Goal: Navigation & Orientation: Find specific page/section

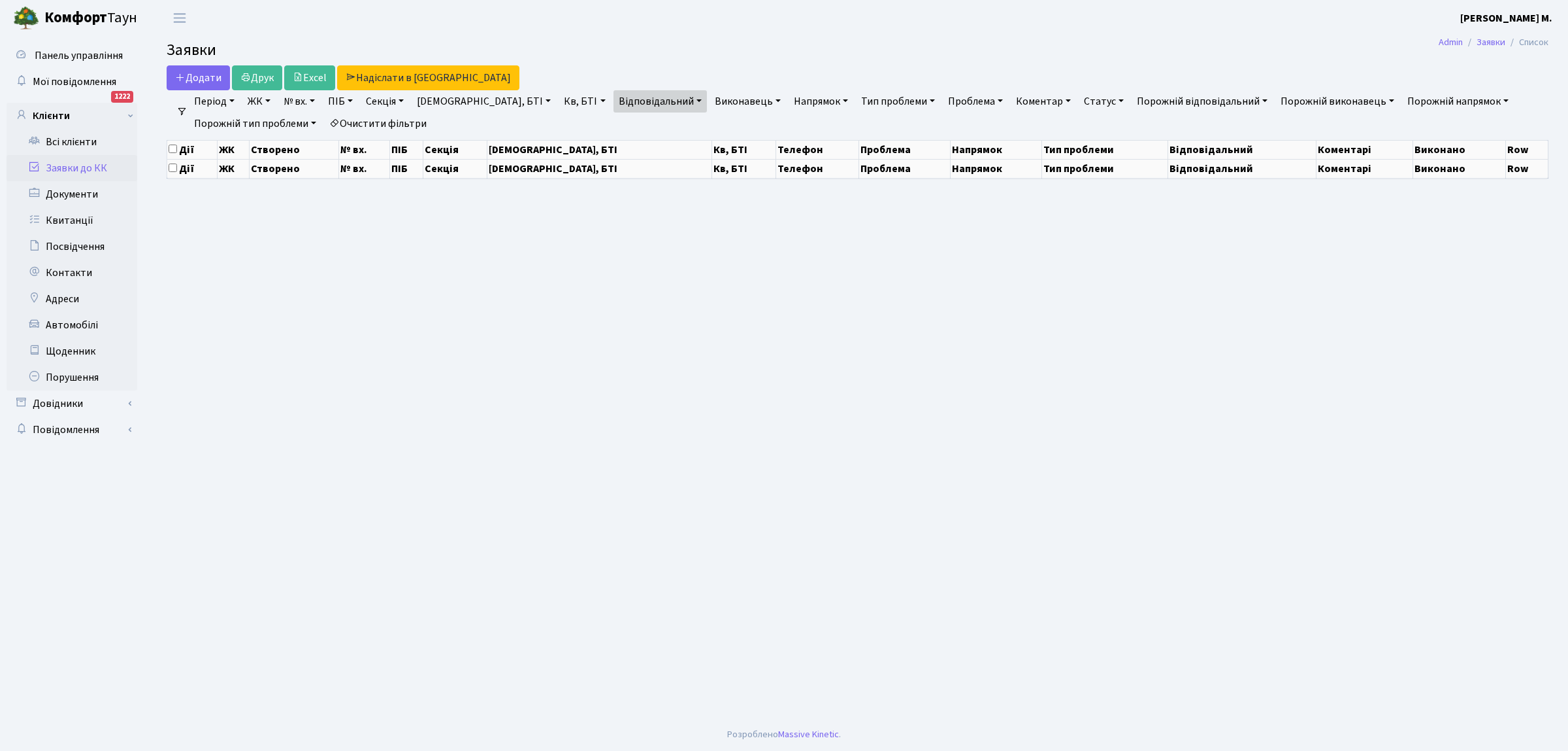
select select "25"
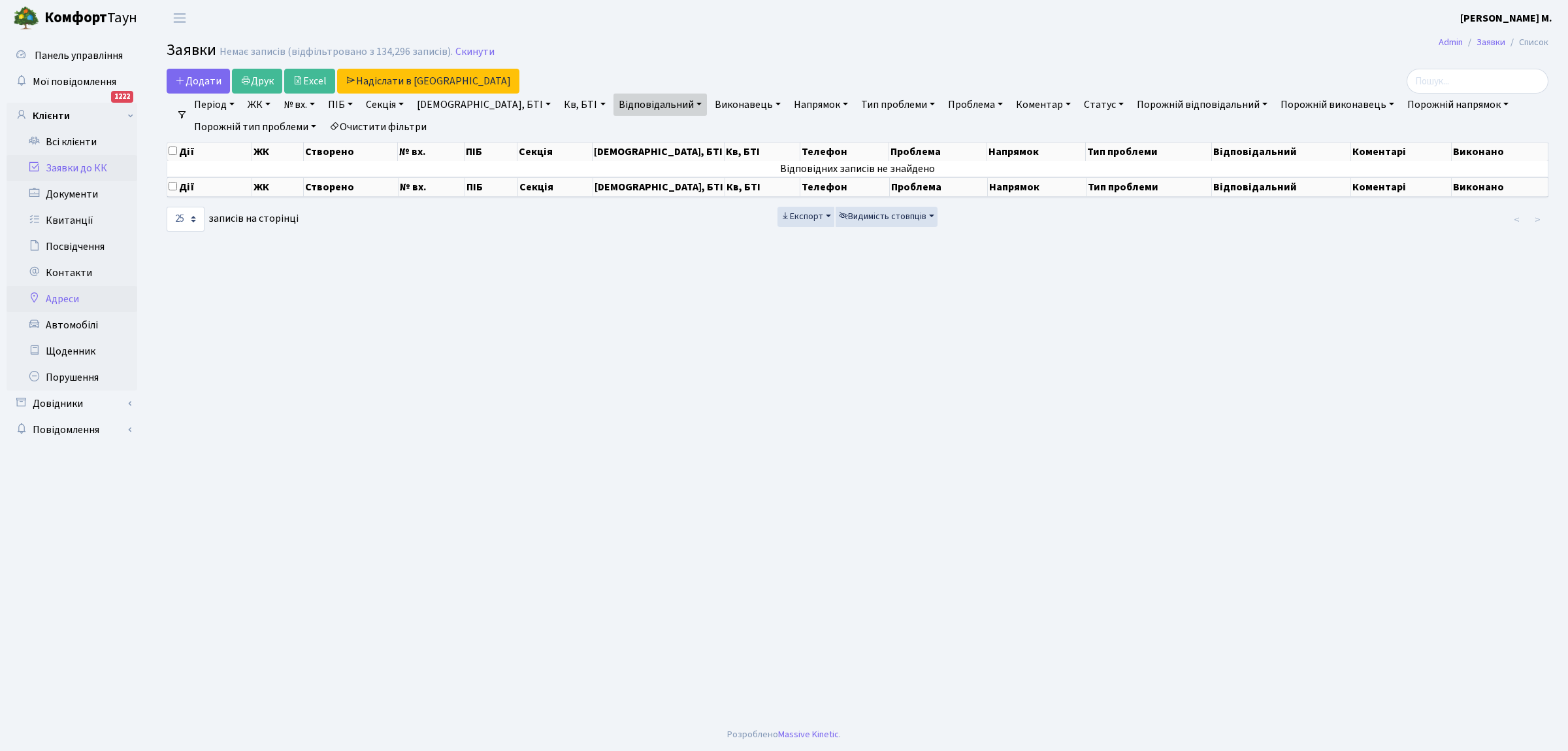
click at [89, 299] on link "Адреси" at bounding box center [72, 298] width 130 height 26
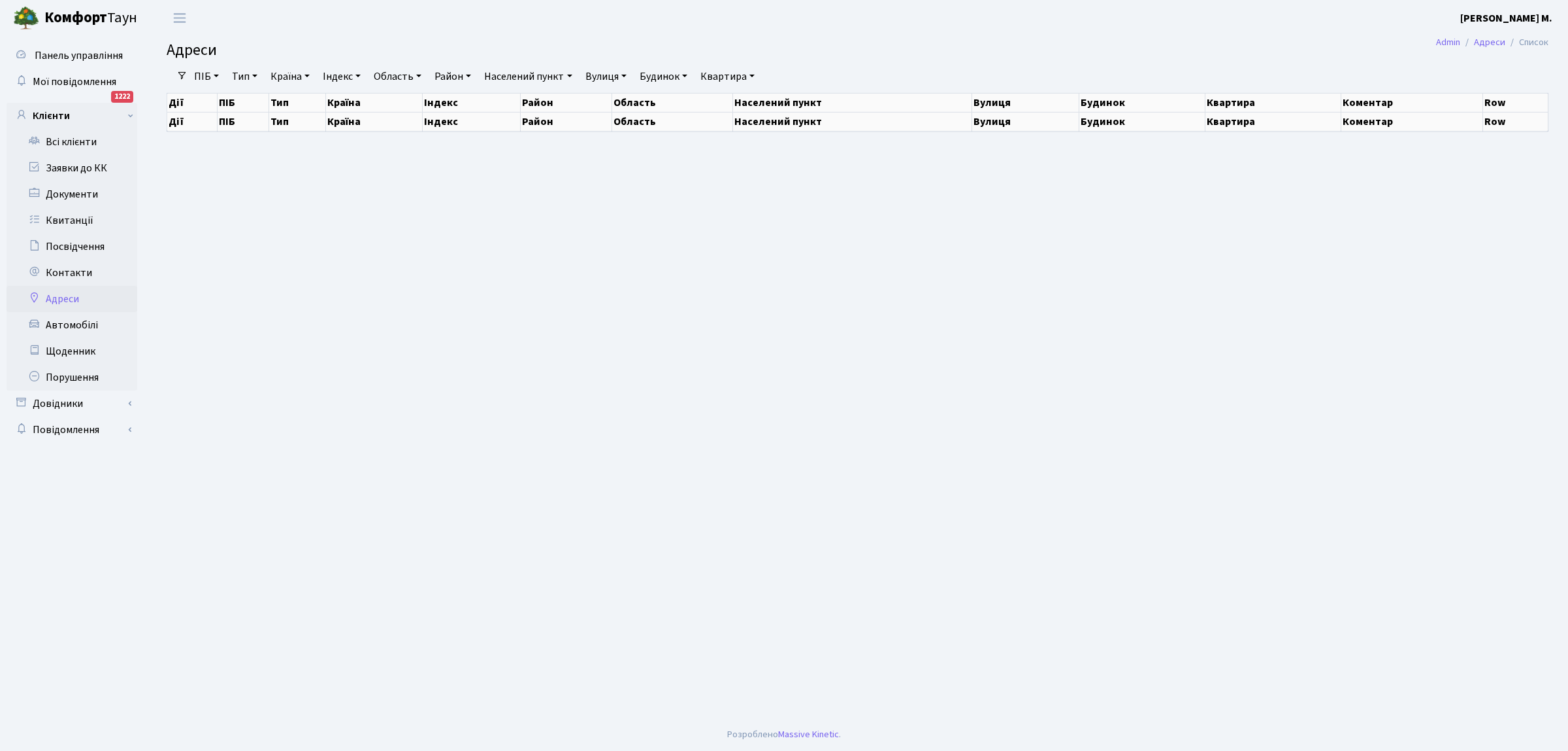
select select "25"
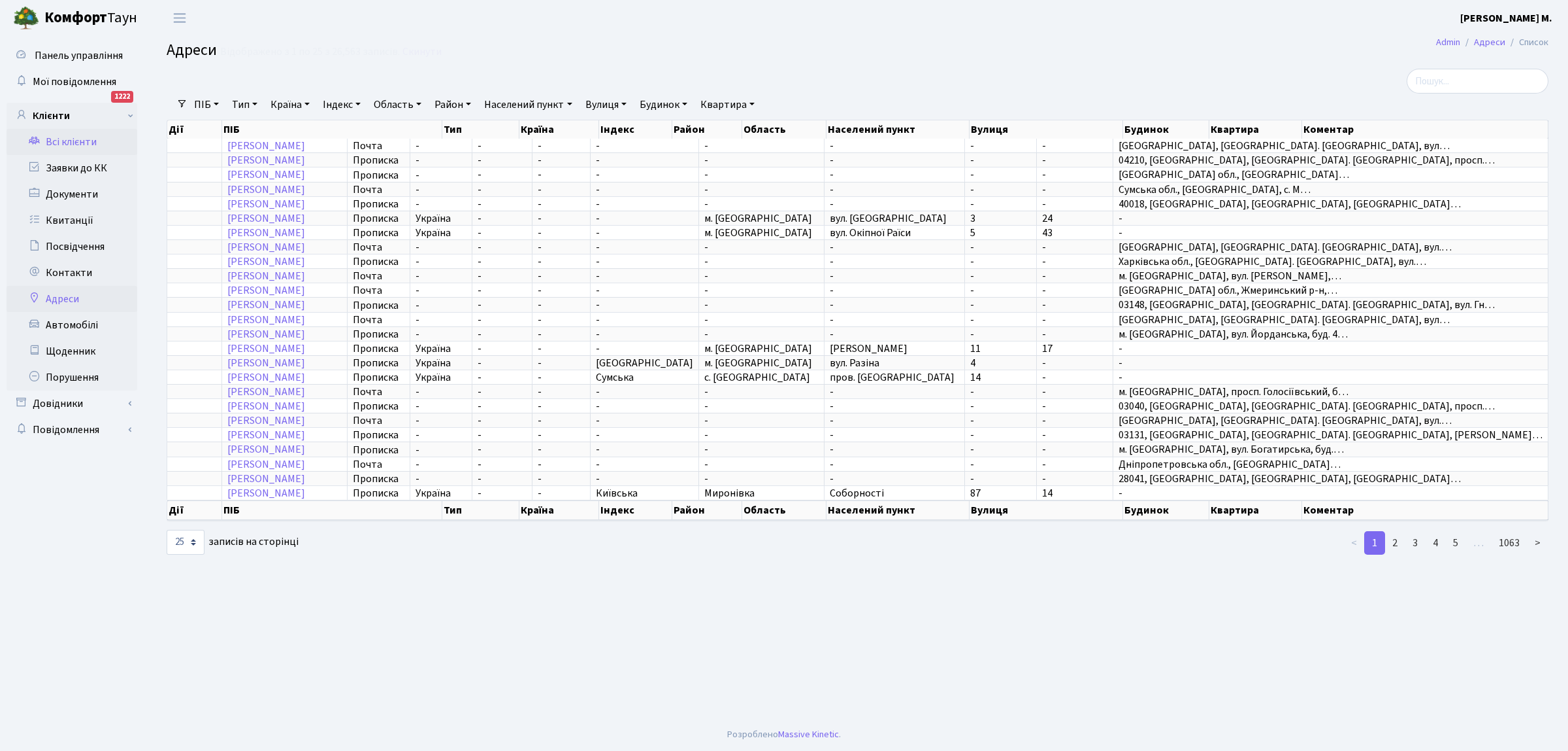
click at [92, 140] on link "Всі клієнти" at bounding box center [72, 141] width 130 height 26
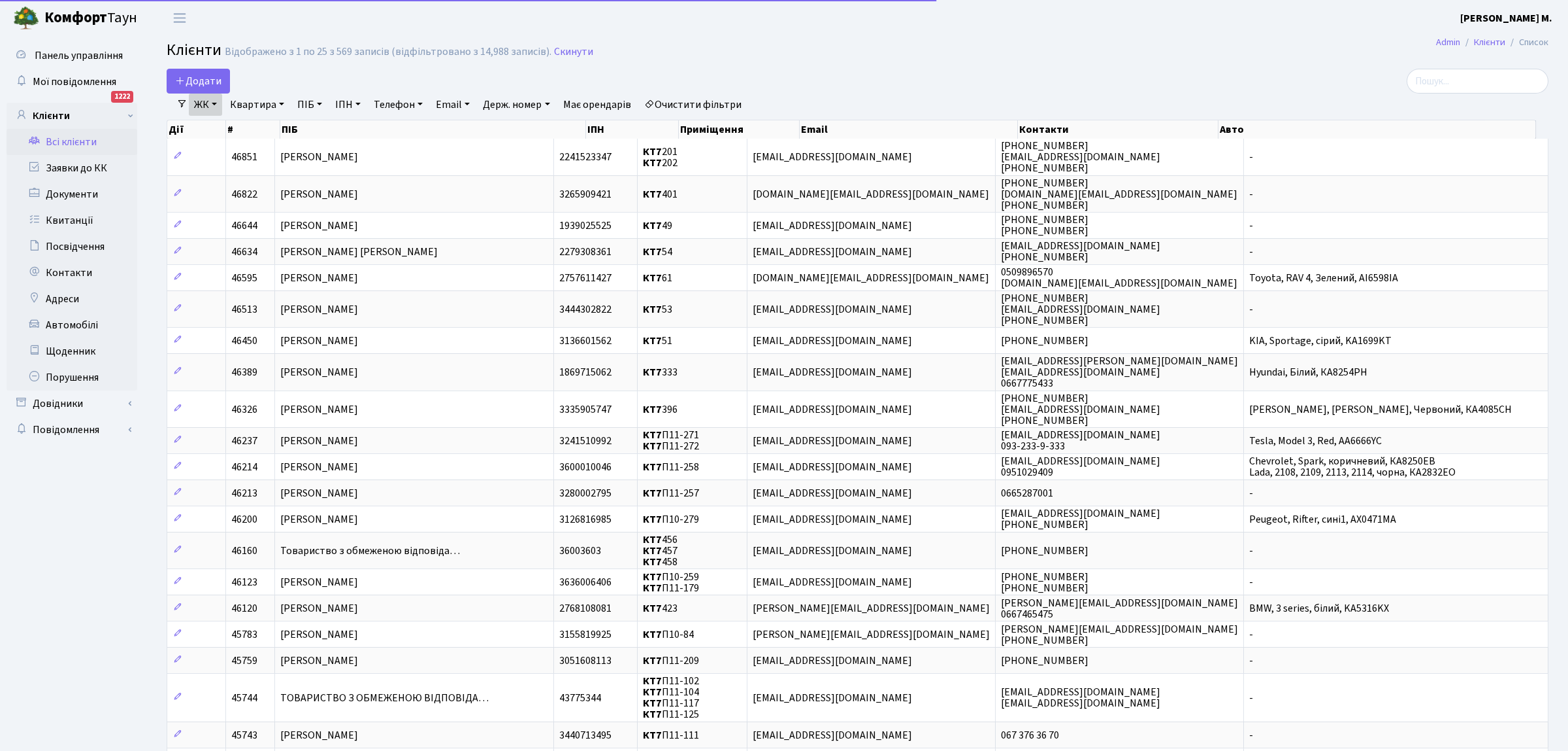
select select "25"
click at [219, 103] on link "ЖК" at bounding box center [206, 104] width 33 height 23
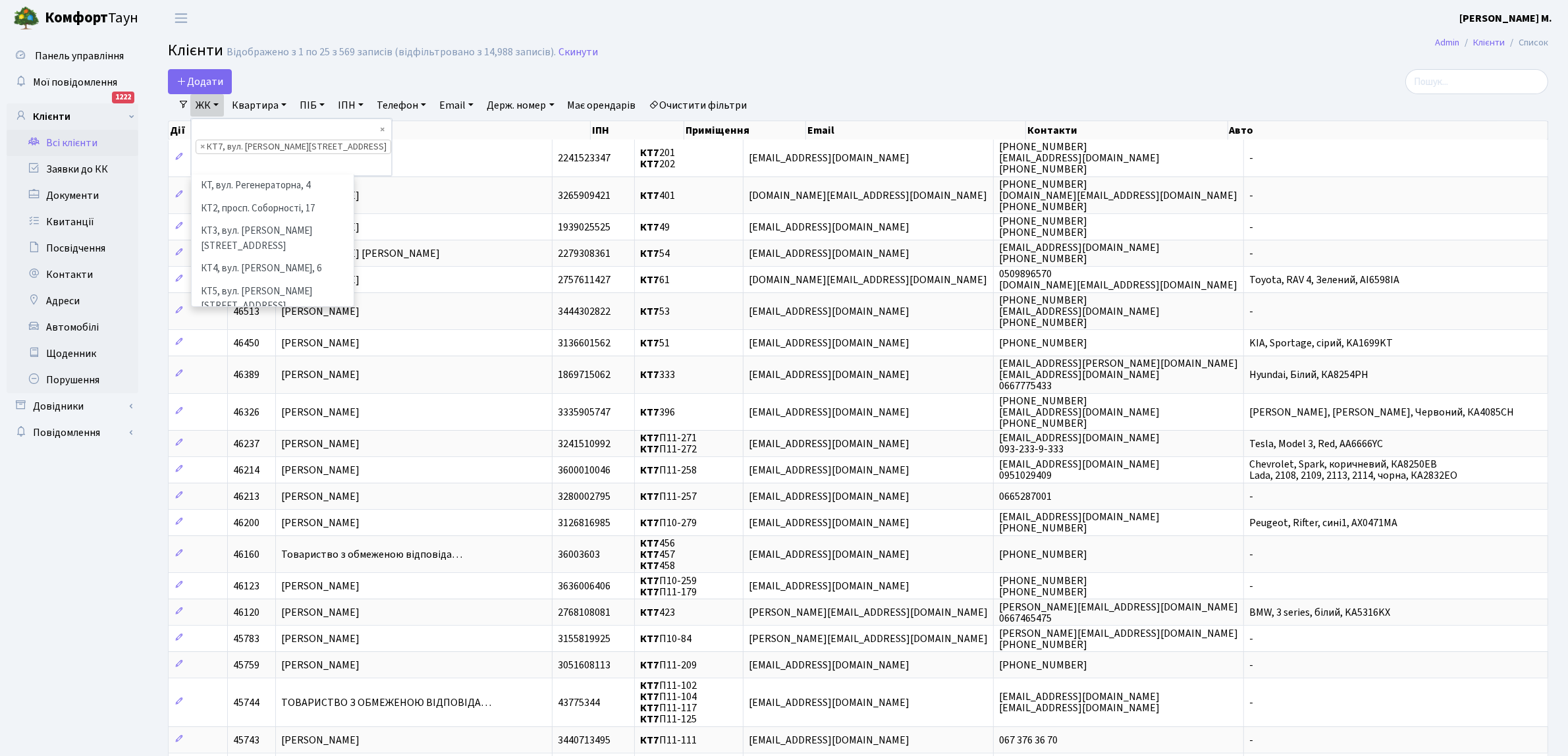
scroll to position [27, 0]
click at [280, 314] on li "КТ7, вул. [PERSON_NAME][STREET_ADDRESS]" at bounding box center [272, 332] width 160 height 37
